Goal: Check status: Check status

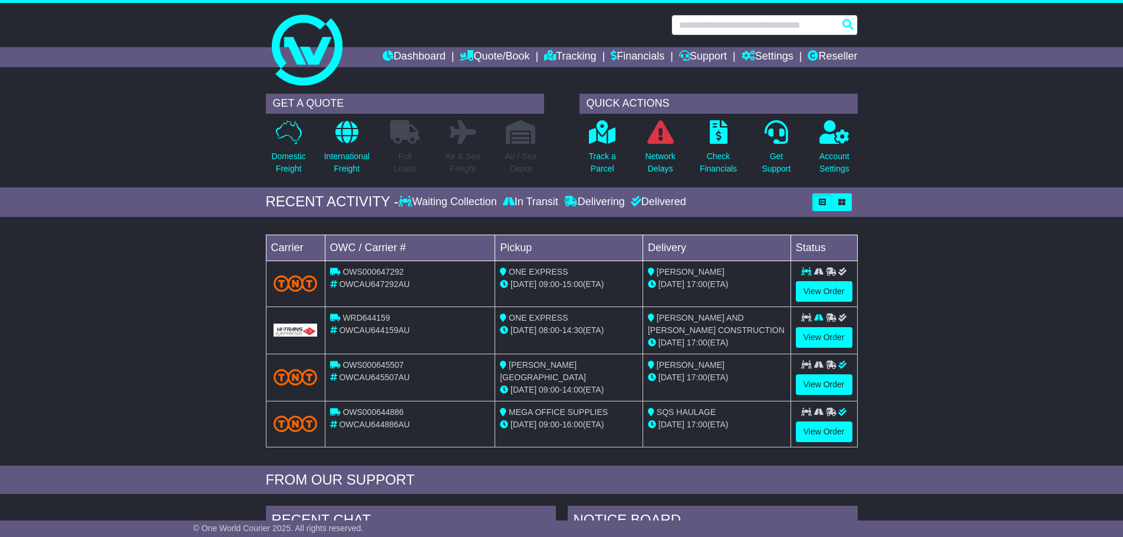
click at [750, 26] on input "text" at bounding box center [764, 25] width 186 height 21
type input "*"
click at [844, 201] on icon "button" at bounding box center [841, 202] width 7 height 7
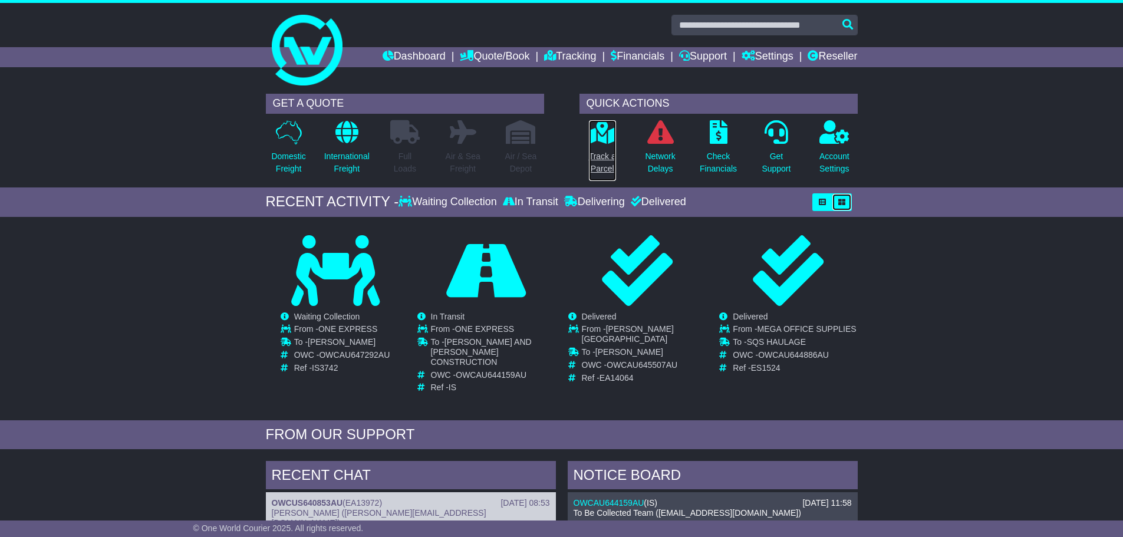
click at [608, 166] on p "Track a Parcel" at bounding box center [602, 162] width 27 height 25
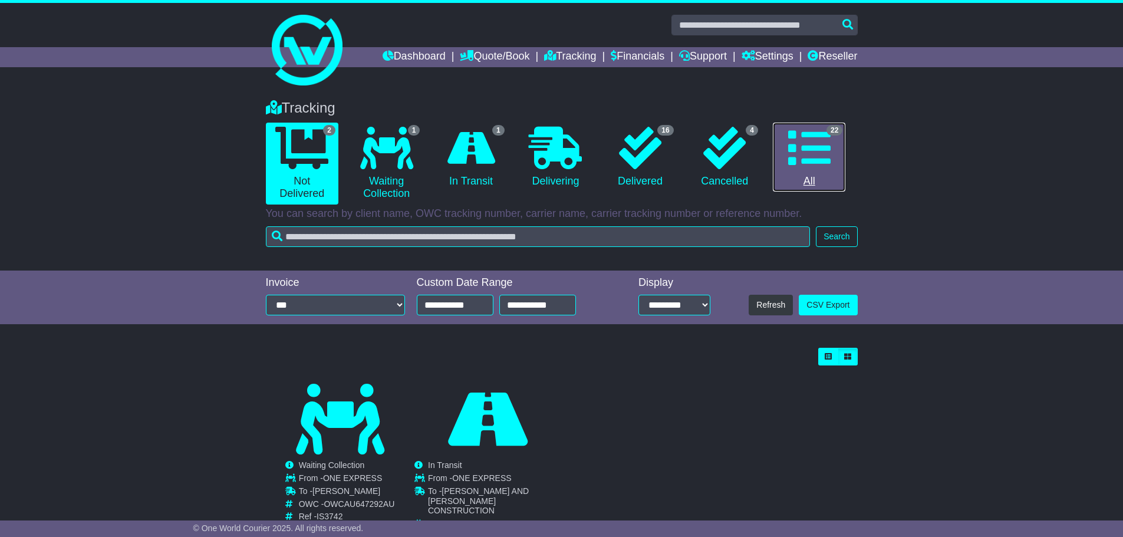
click at [821, 187] on link "22 All" at bounding box center [809, 158] width 72 height 70
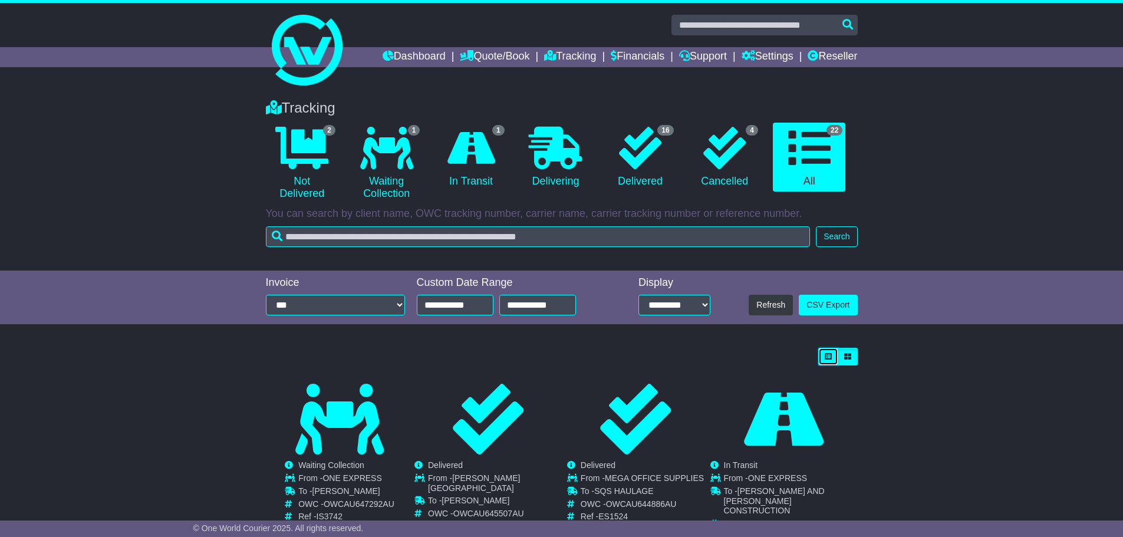
click at [825, 353] on icon "button" at bounding box center [827, 356] width 7 height 7
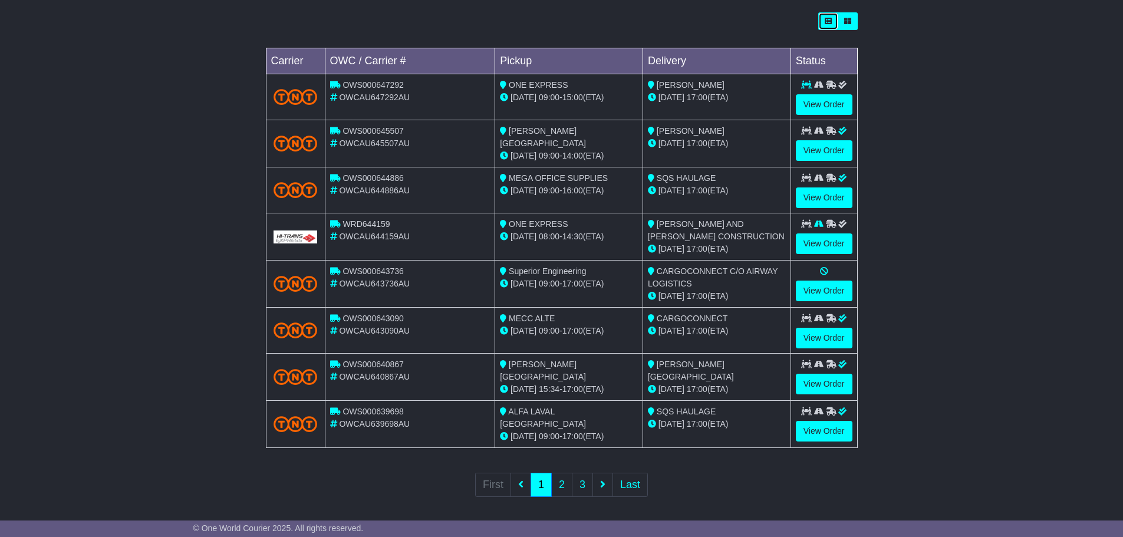
scroll to position [337, 0]
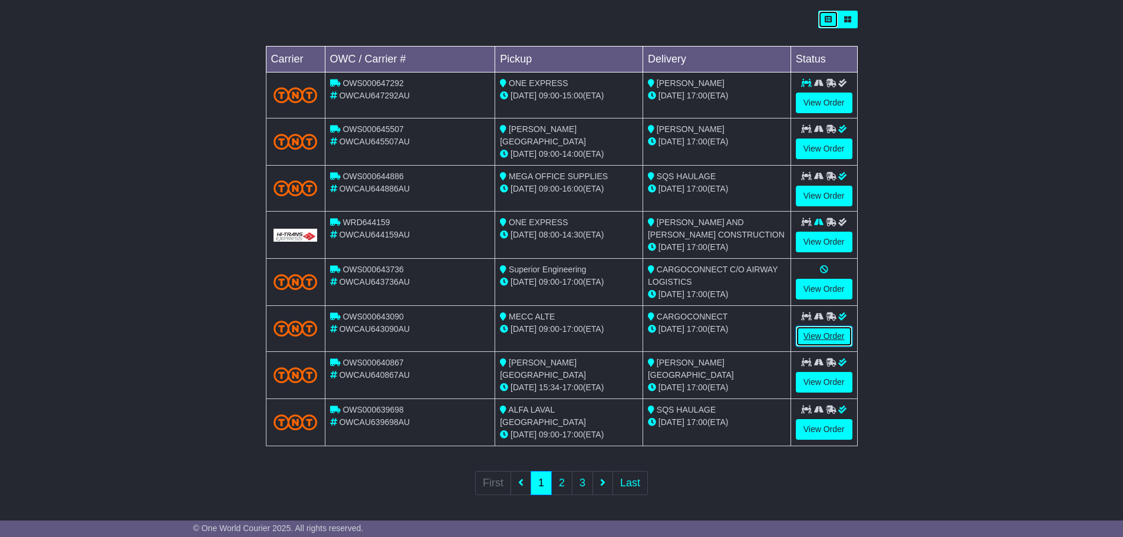
click at [838, 336] on link "View Order" at bounding box center [824, 336] width 57 height 21
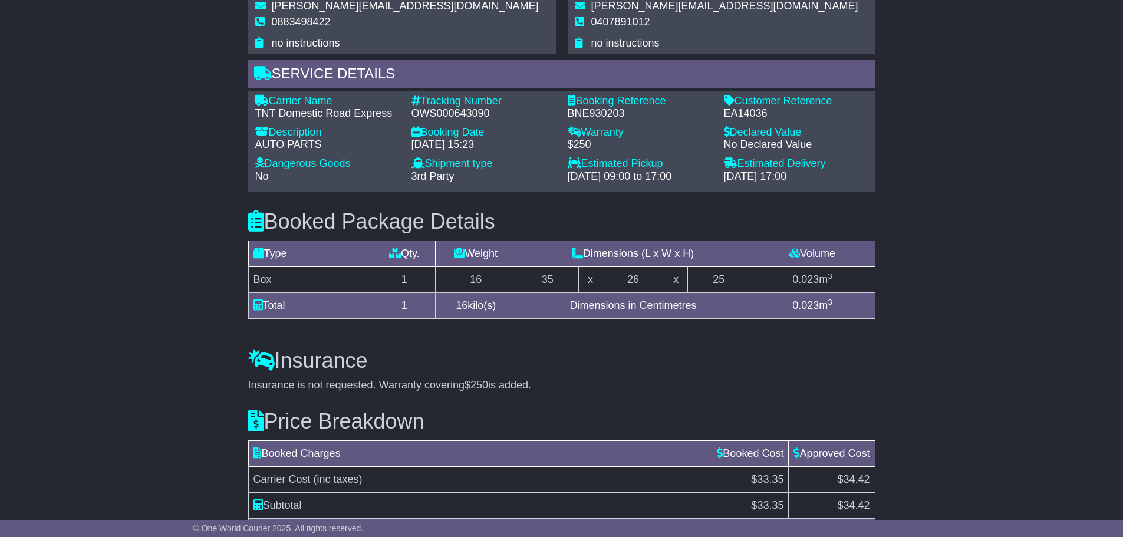
scroll to position [901, 0]
